Goal: Task Accomplishment & Management: Complete application form

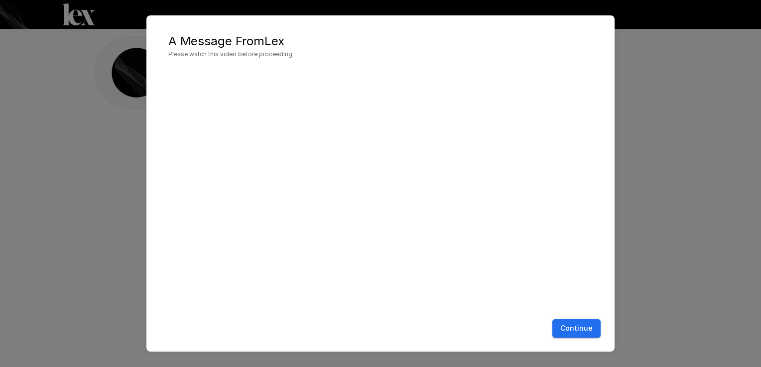
click at [667, 225] on div "A Message From [PERSON_NAME] Please watch this video before proceeding Continue" at bounding box center [380, 183] width 761 height 367
click at [574, 330] on button "Continue" at bounding box center [576, 329] width 48 height 18
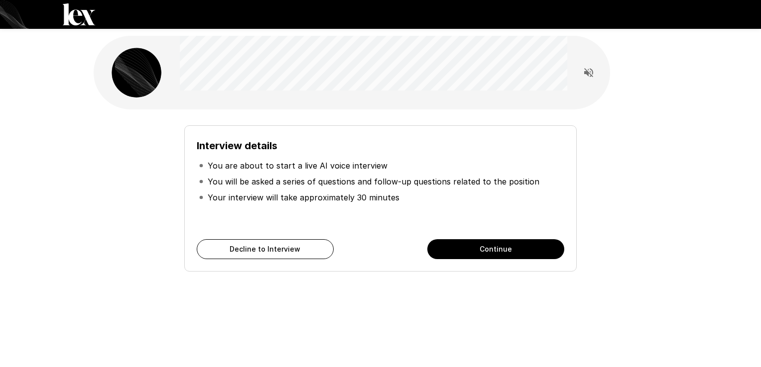
click at [514, 251] on button "Continue" at bounding box center [495, 250] width 137 height 20
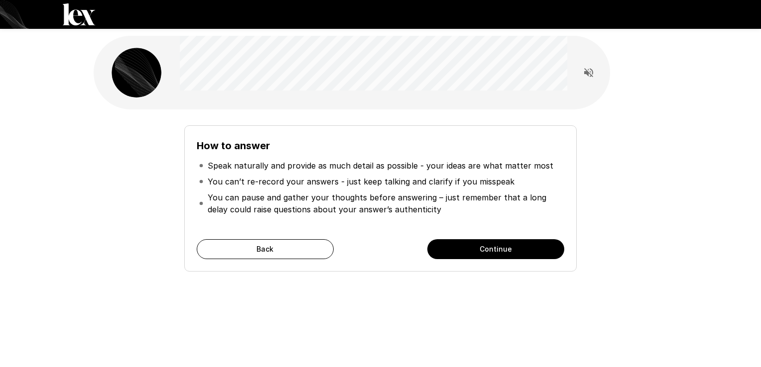
click at [491, 250] on button "Continue" at bounding box center [495, 250] width 137 height 20
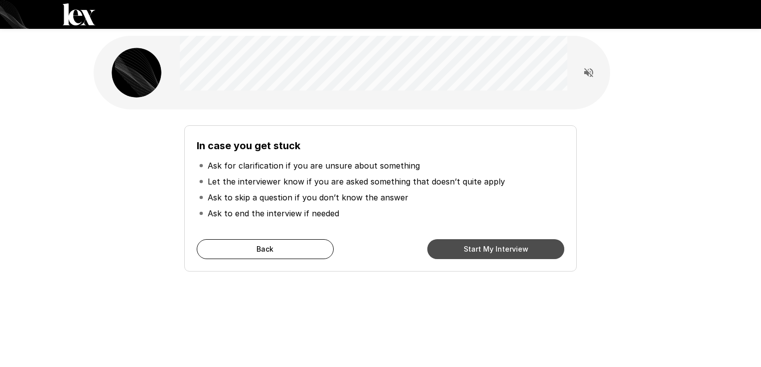
click at [489, 250] on button "Start My Interview" at bounding box center [495, 250] width 137 height 20
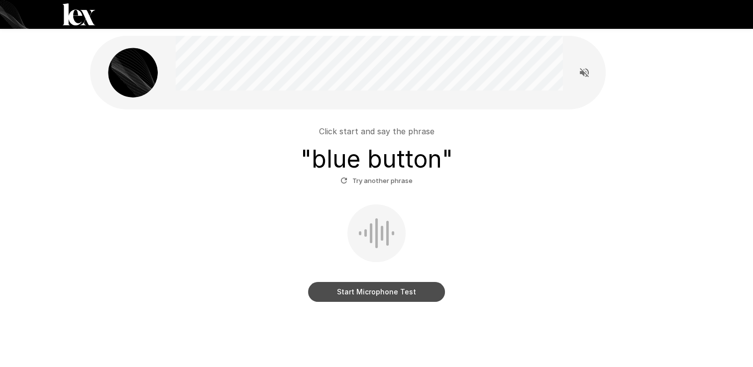
click at [376, 297] on button "Start Microphone Test" at bounding box center [376, 292] width 137 height 20
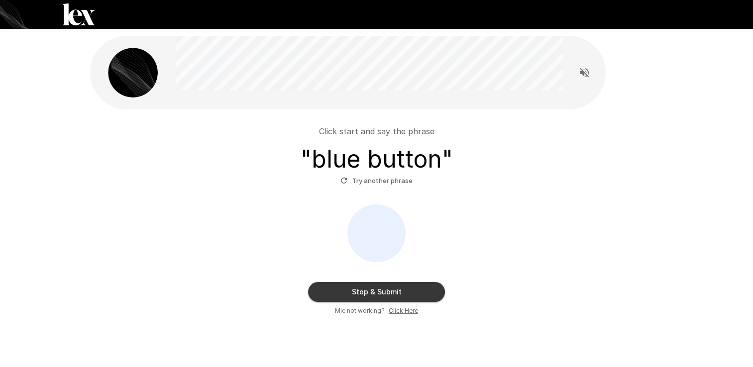
click at [388, 294] on button "Stop & Submit" at bounding box center [376, 292] width 137 height 20
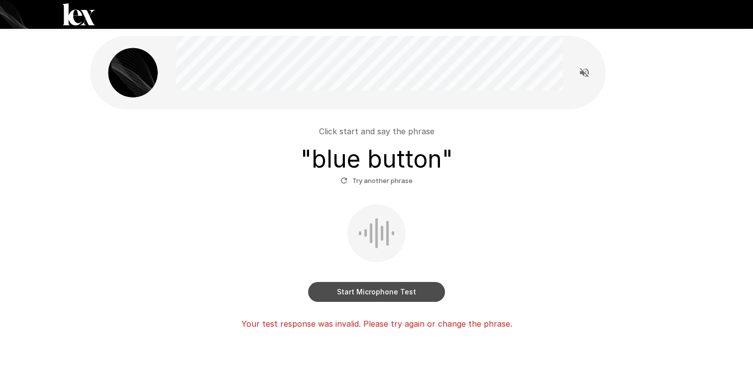
click at [384, 288] on button "Start Microphone Test" at bounding box center [376, 292] width 137 height 20
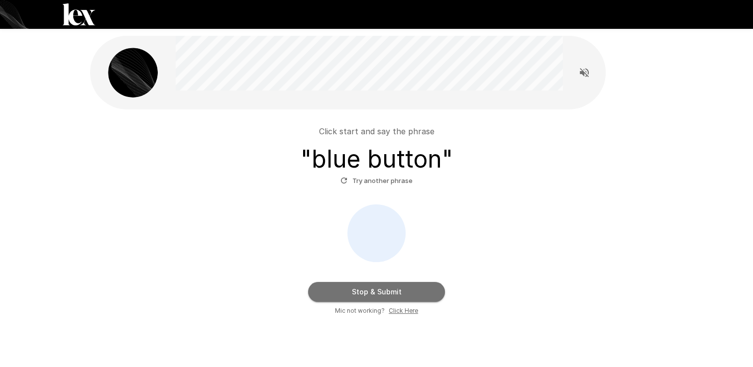
click at [399, 292] on button "Stop & Submit" at bounding box center [376, 292] width 137 height 20
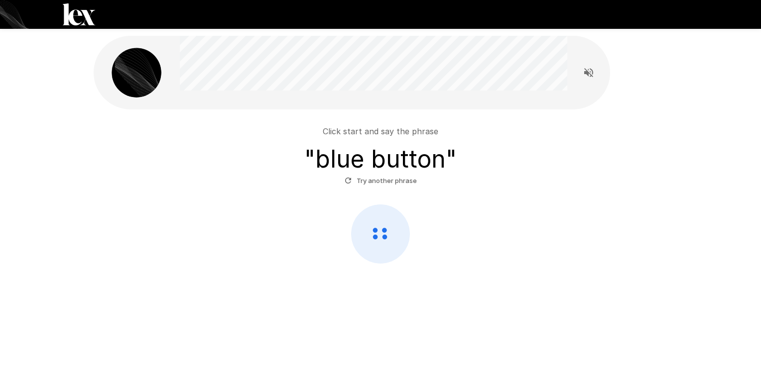
click at [383, 235] on icon at bounding box center [384, 237] width 5 height 5
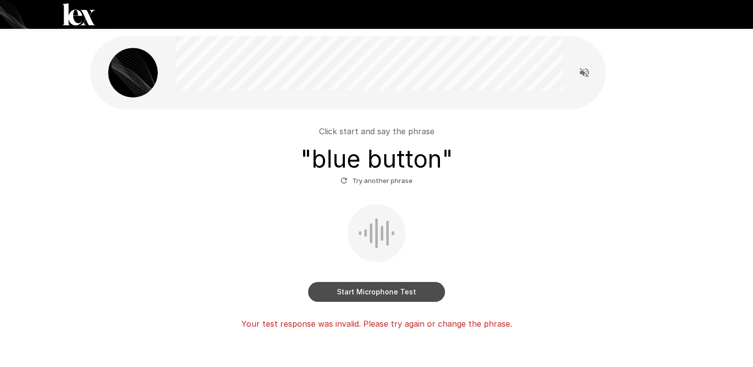
click at [400, 296] on button "Start Microphone Test" at bounding box center [376, 292] width 137 height 20
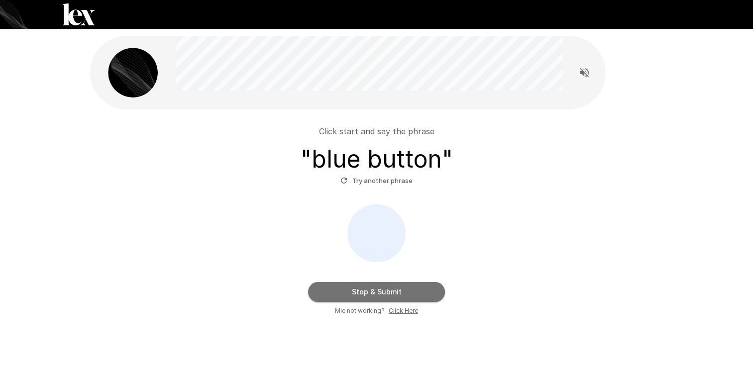
click at [403, 294] on button "Stop & Submit" at bounding box center [376, 292] width 137 height 20
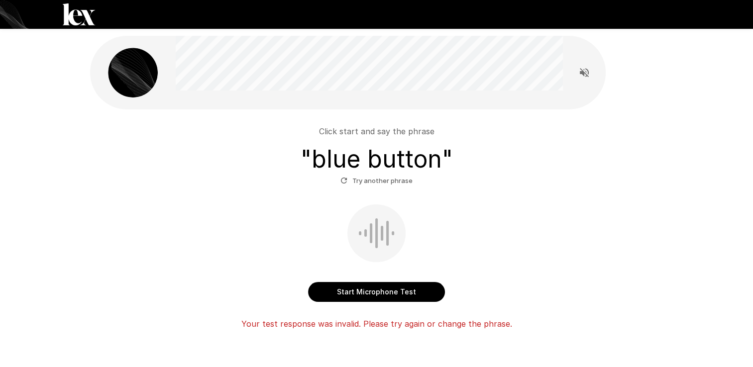
drag, startPoint x: 496, startPoint y: 302, endPoint x: 496, endPoint y: 308, distance: 6.0
click at [496, 302] on div "Click start and say the phrase " blue button " Try another phrase Start Microph…" at bounding box center [377, 224] width 566 height 213
click at [388, 292] on button "Start Microphone Test" at bounding box center [376, 292] width 137 height 20
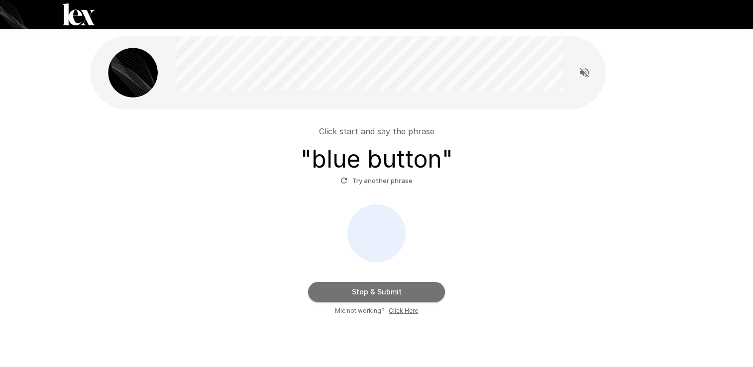
click at [401, 294] on button "Stop & Submit" at bounding box center [376, 292] width 137 height 20
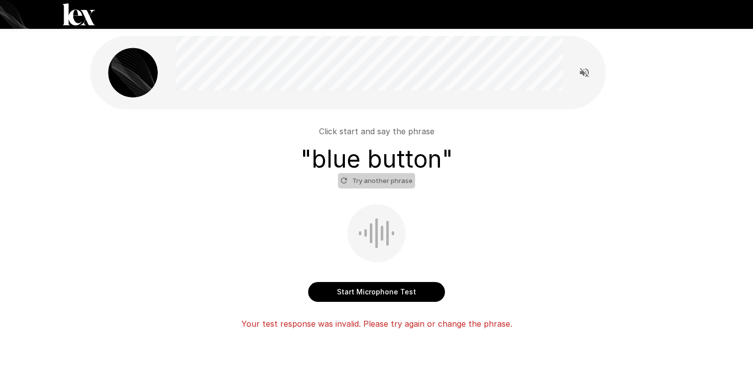
click at [384, 181] on button "Try another phrase" at bounding box center [376, 180] width 77 height 15
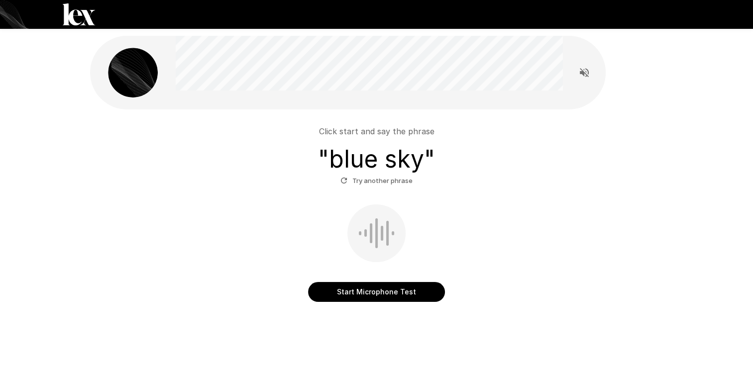
click at [383, 292] on button "Start Microphone Test" at bounding box center [376, 292] width 137 height 20
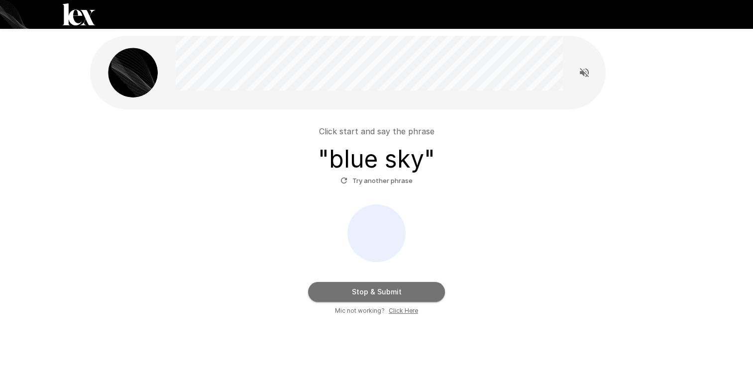
click at [390, 298] on button "Stop & Submit" at bounding box center [376, 292] width 137 height 20
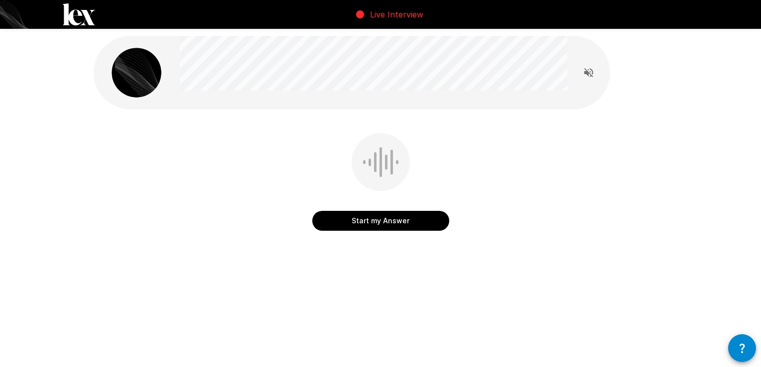
click at [377, 222] on button "Start my Answer" at bounding box center [380, 221] width 137 height 20
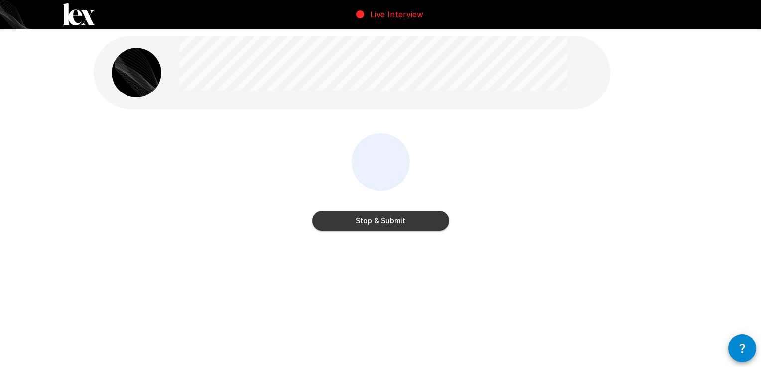
click at [404, 226] on button "Stop & Submit" at bounding box center [380, 221] width 137 height 20
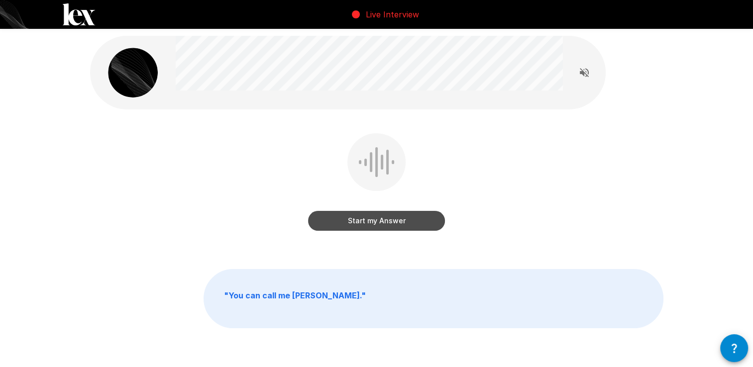
click at [388, 221] on button "Start my Answer" at bounding box center [376, 221] width 137 height 20
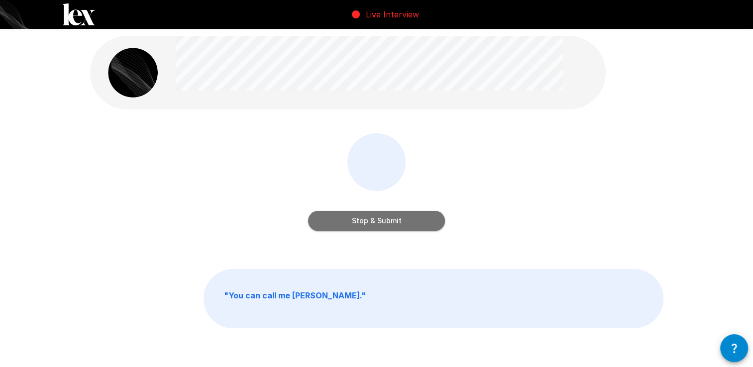
click at [408, 220] on button "Stop & Submit" at bounding box center [376, 221] width 137 height 20
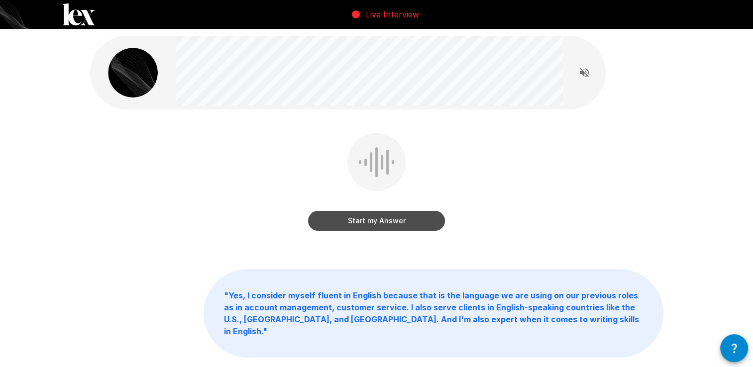
click at [409, 221] on button "Start my Answer" at bounding box center [376, 221] width 137 height 20
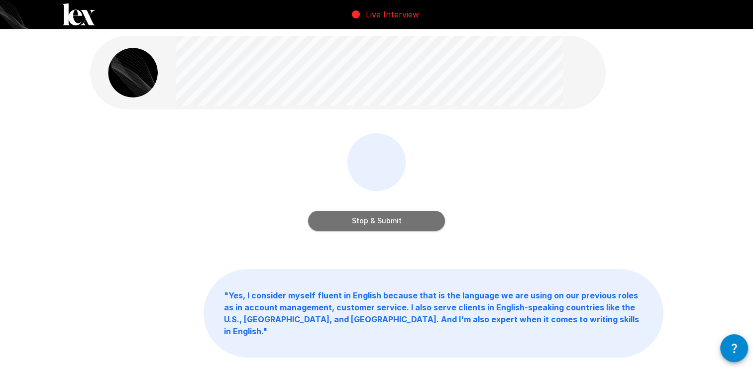
click at [416, 226] on button "Stop & Submit" at bounding box center [376, 221] width 137 height 20
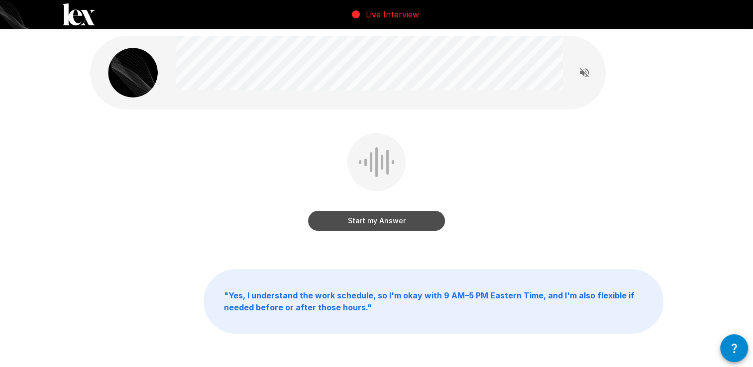
click at [410, 224] on button "Start my Answer" at bounding box center [376, 221] width 137 height 20
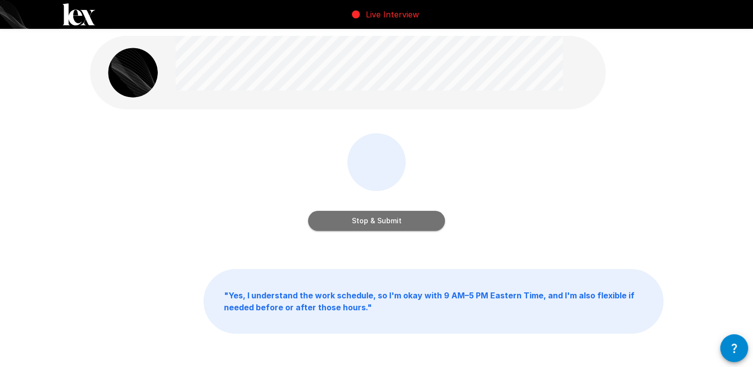
click at [410, 224] on button "Stop & Submit" at bounding box center [376, 221] width 137 height 20
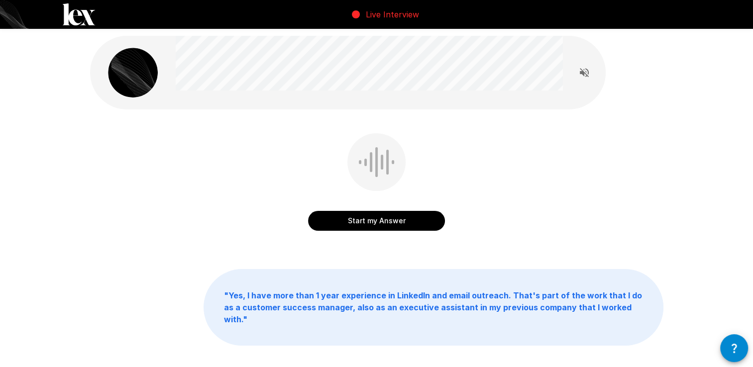
click at [410, 224] on button "Start my Answer" at bounding box center [376, 221] width 137 height 20
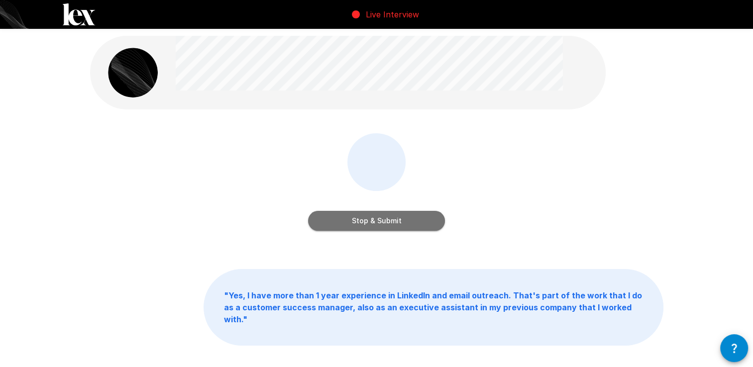
click at [410, 223] on button "Stop & Submit" at bounding box center [376, 221] width 137 height 20
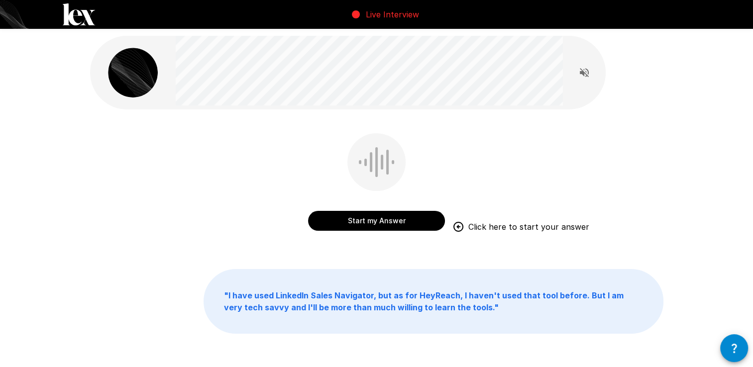
click at [351, 225] on button "Start my Answer" at bounding box center [376, 221] width 137 height 20
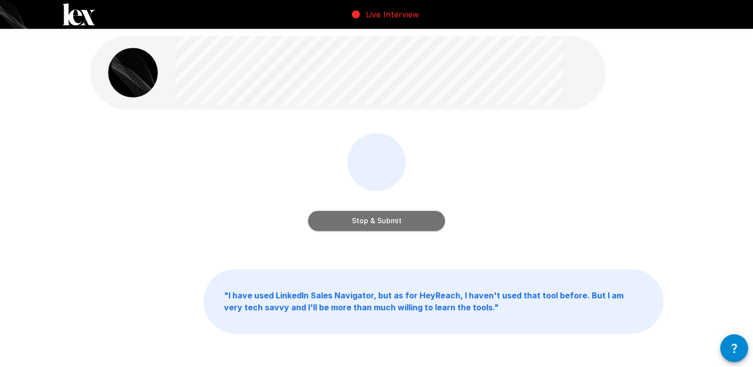
click at [366, 222] on button "Stop & Submit" at bounding box center [376, 221] width 137 height 20
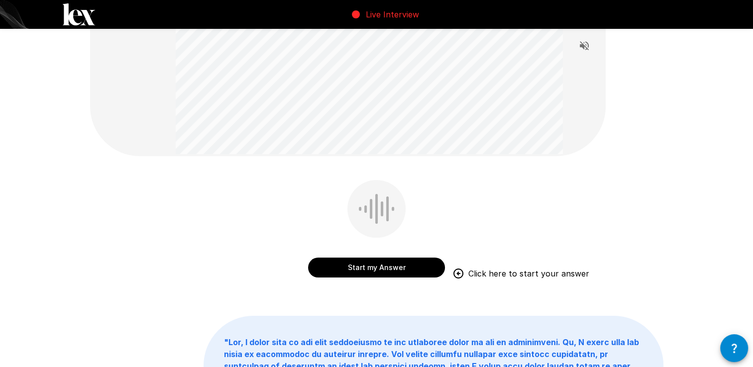
scroll to position [149, 0]
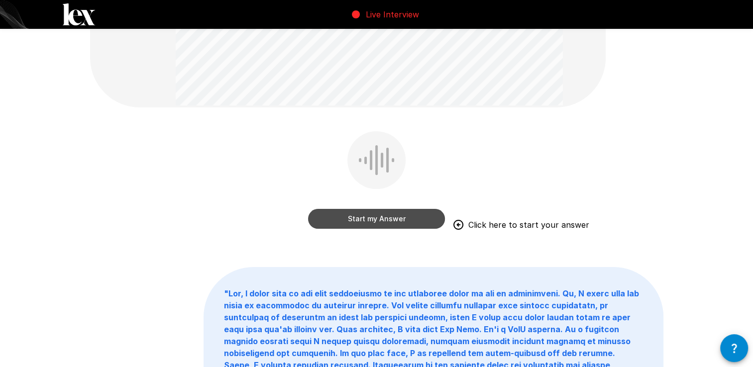
click at [430, 215] on button "Start my Answer" at bounding box center [376, 219] width 137 height 20
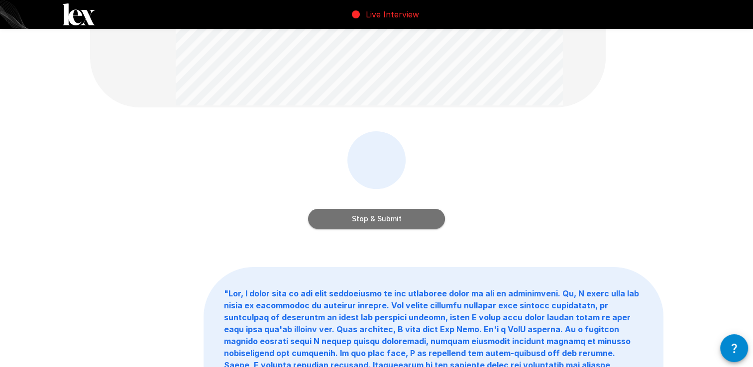
click at [390, 221] on button "Stop & Submit" at bounding box center [376, 219] width 137 height 20
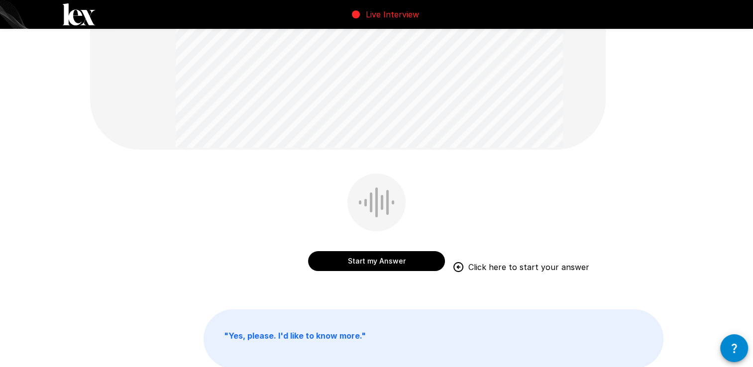
scroll to position [247, 0]
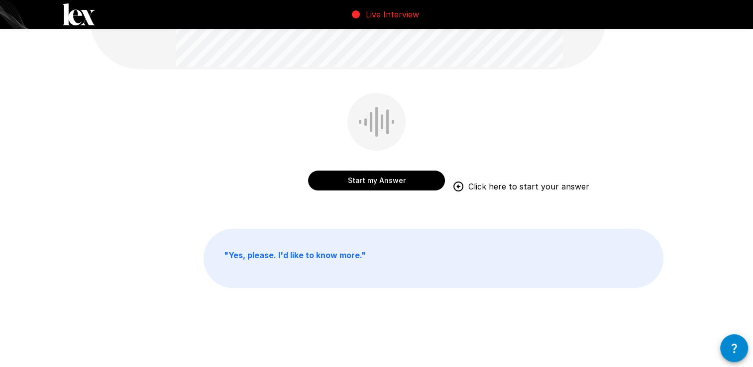
click at [383, 183] on button "Start my Answer" at bounding box center [376, 181] width 137 height 20
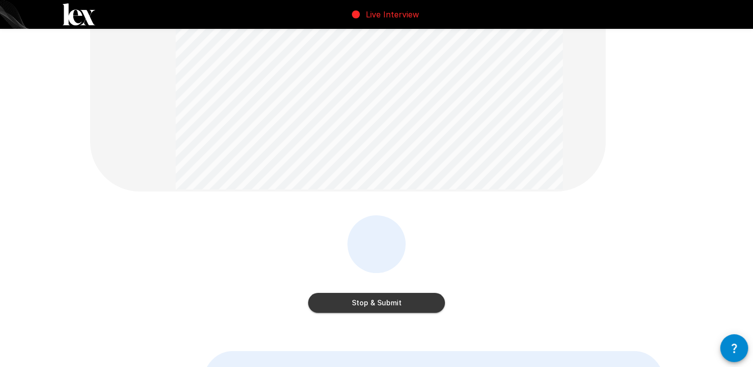
scroll to position [149, 0]
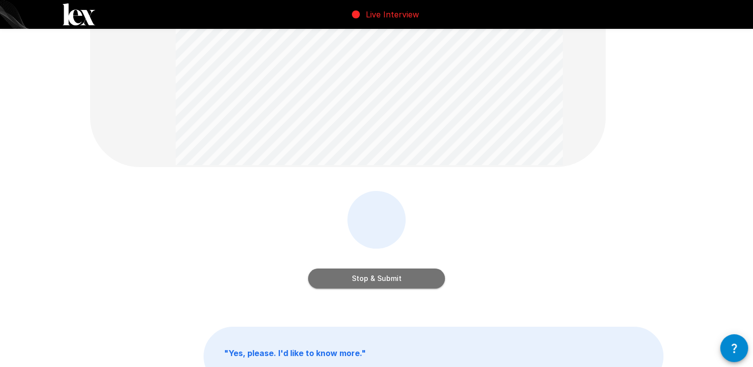
click at [378, 276] on button "Stop & Submit" at bounding box center [376, 279] width 137 height 20
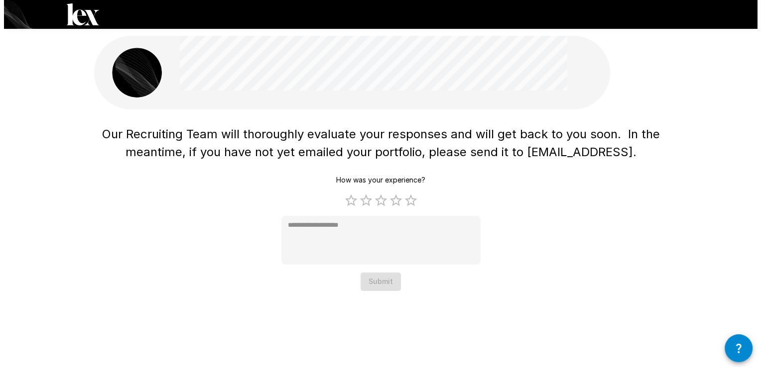
scroll to position [0, 0]
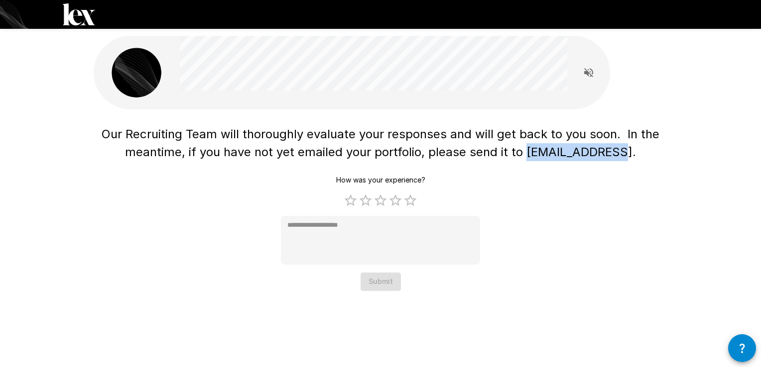
drag, startPoint x: 533, startPoint y: 156, endPoint x: 618, endPoint y: 156, distance: 85.7
click at [618, 156] on span "Our Recruiting Team will thoroughly evaluate your responses and will get back t…" at bounding box center [382, 143] width 561 height 32
copy span "[EMAIL_ADDRESS]"
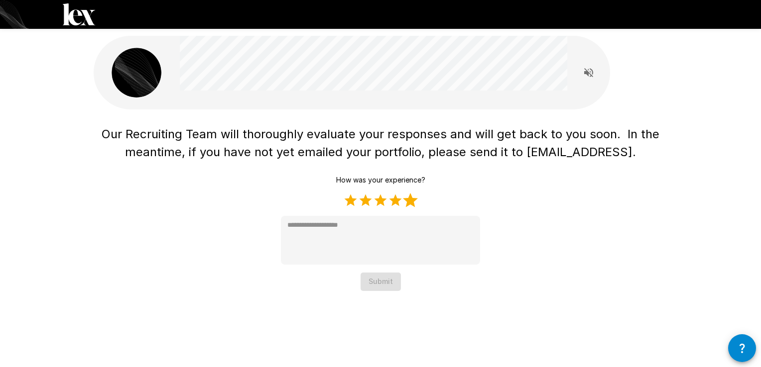
click at [410, 200] on label "5 Stars" at bounding box center [410, 200] width 15 height 15
type textarea "*"
click at [382, 286] on button "Submit" at bounding box center [381, 282] width 40 height 18
